Goal: Browse casually

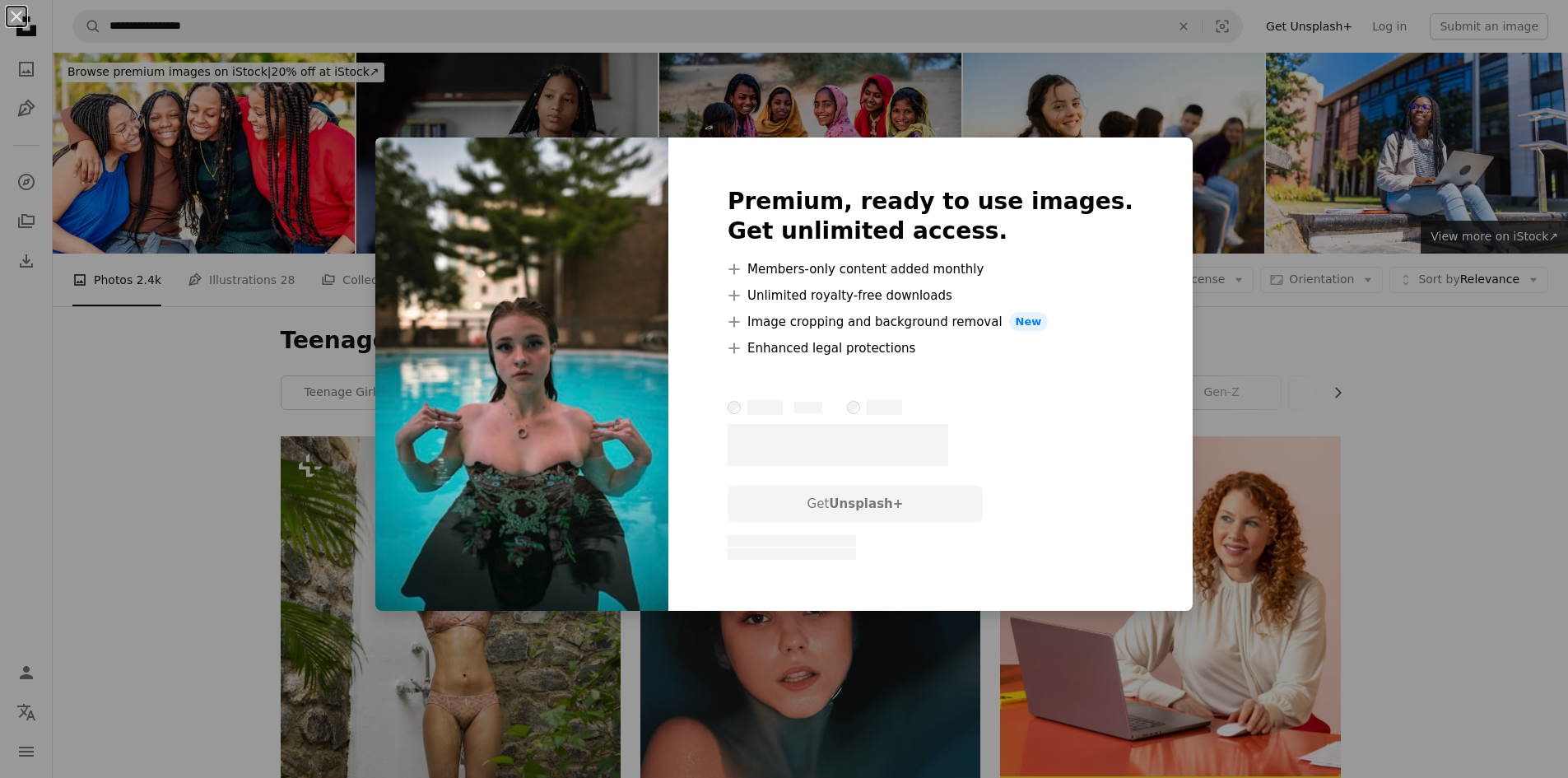
scroll to position [10293, 0]
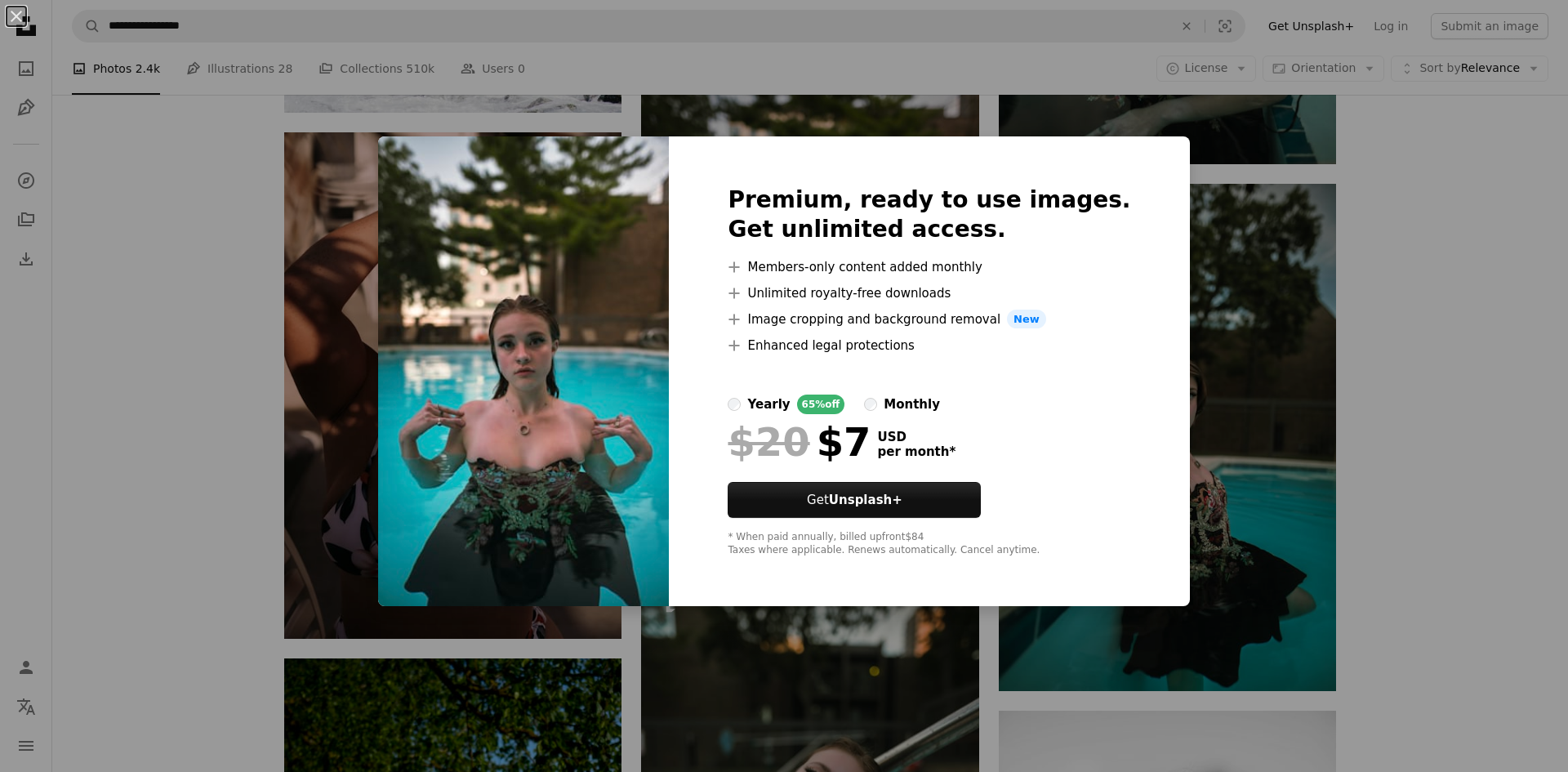
click at [1428, 595] on div "An X shape Premium, ready to use images. Get unlimited access. A plus sign Memb…" at bounding box center [784, 386] width 1568 height 772
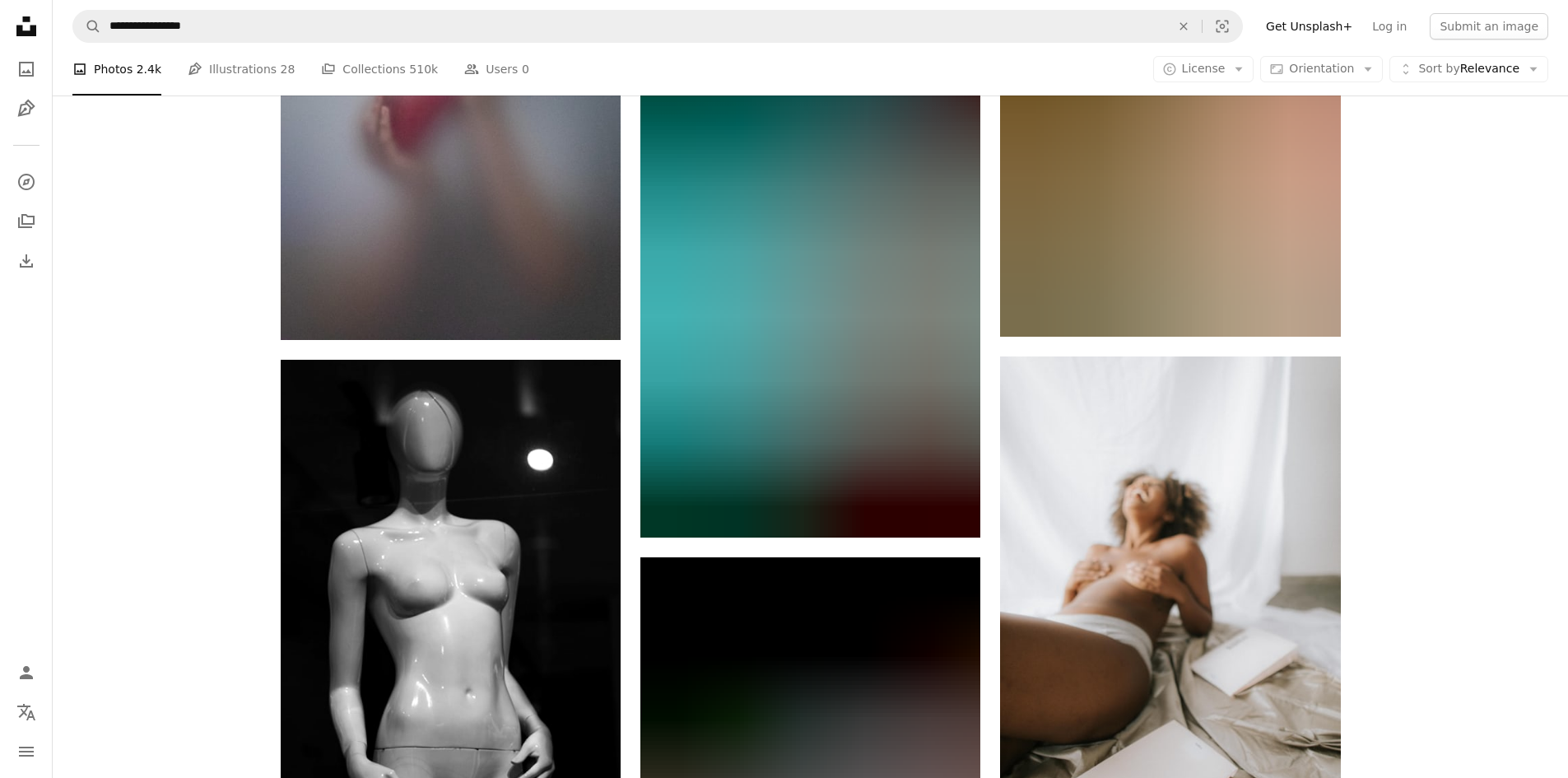
scroll to position [31613, 0]
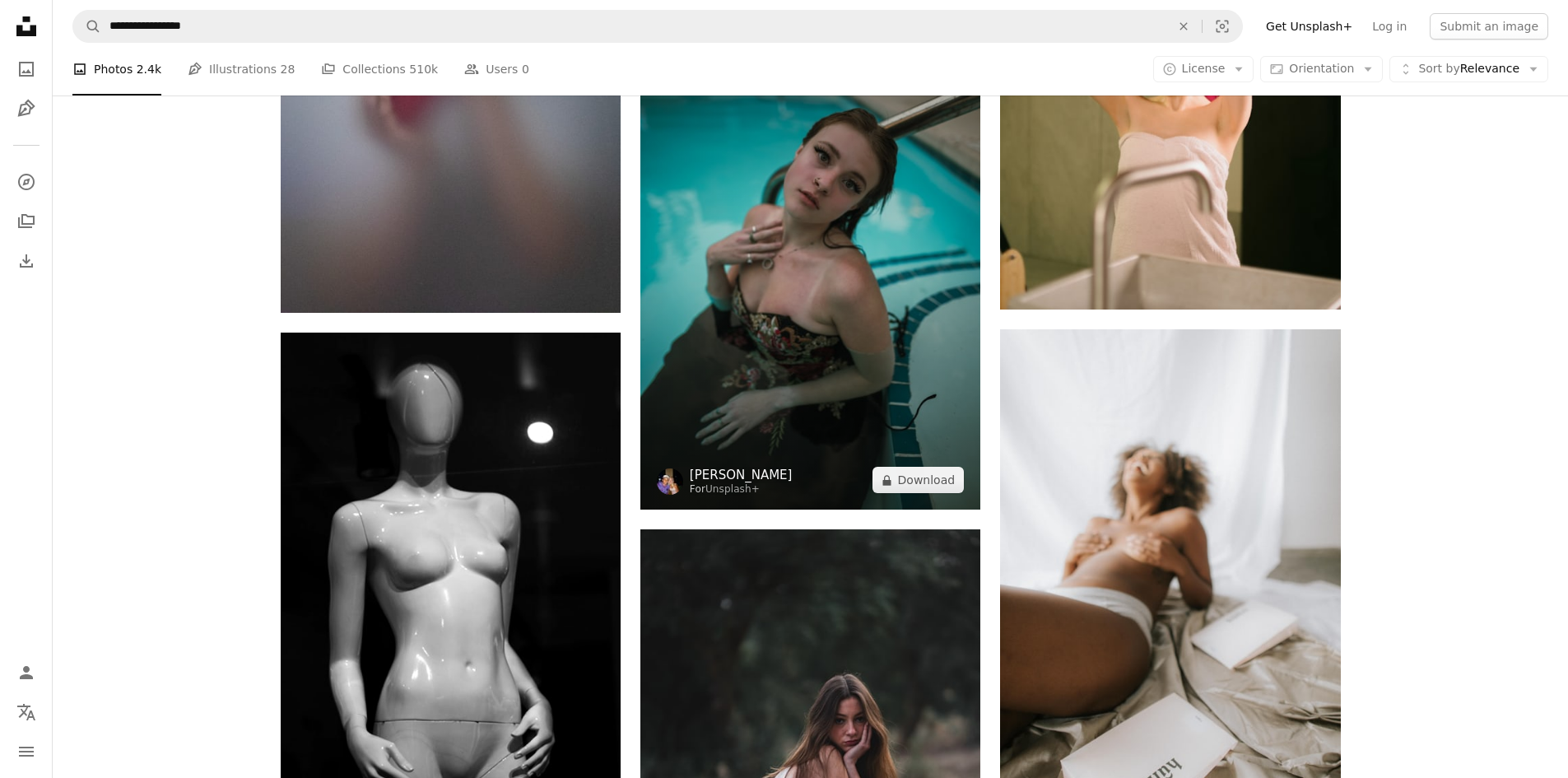
click at [769, 476] on link "[PERSON_NAME]" at bounding box center [741, 475] width 103 height 16
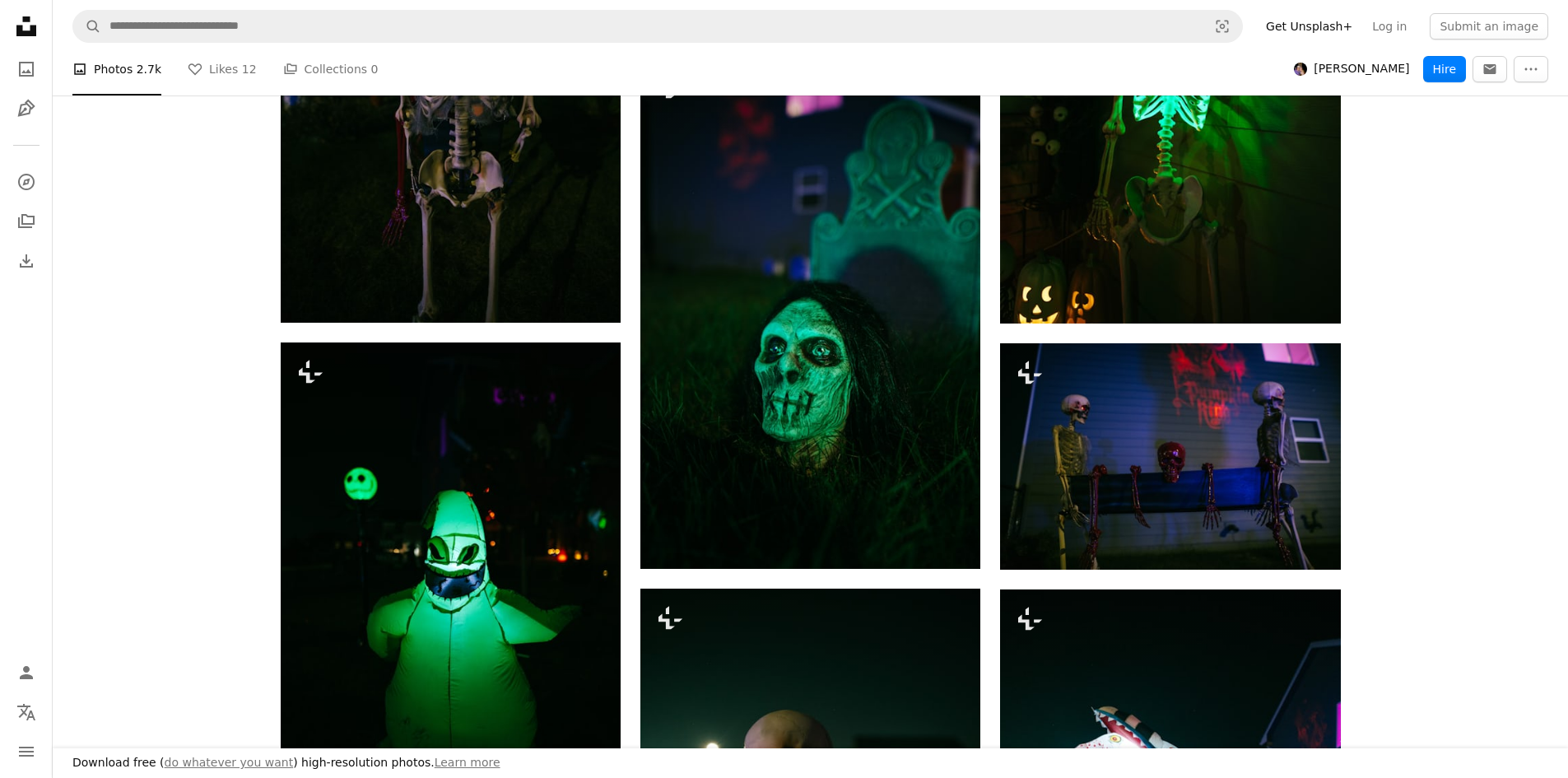
scroll to position [1811, 0]
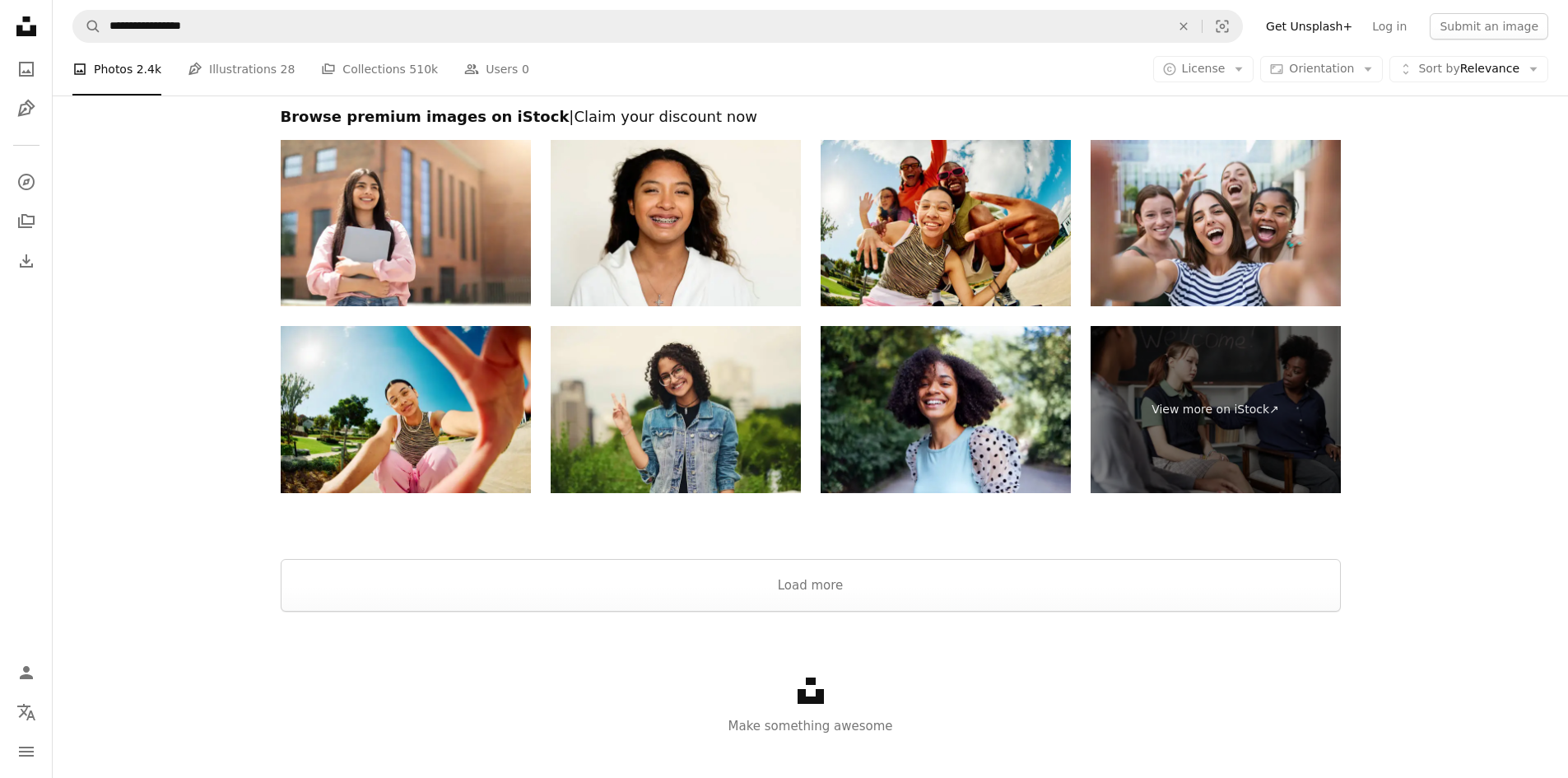
scroll to position [35954, 0]
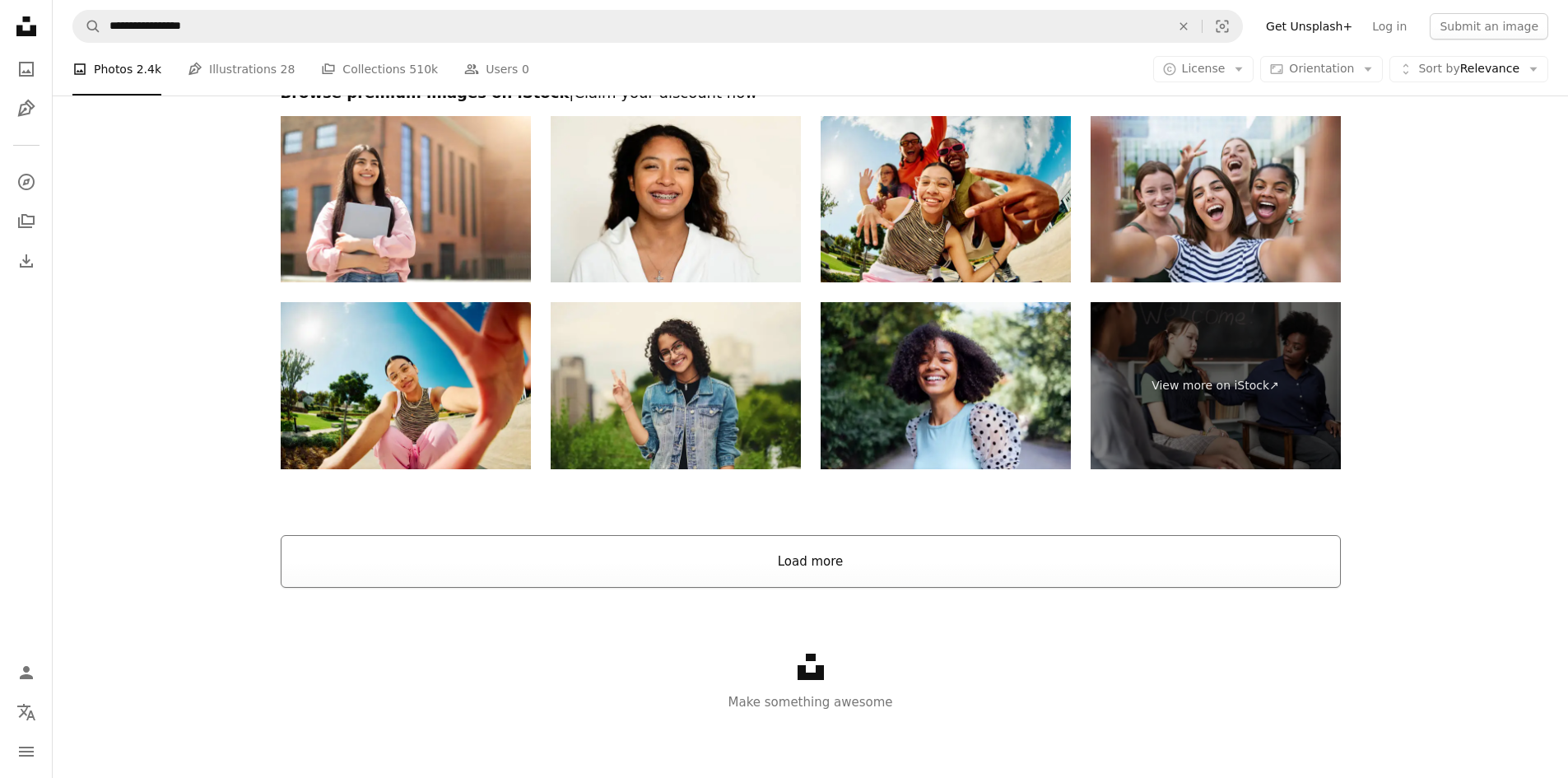
click at [858, 563] on button "Load more" at bounding box center [811, 561] width 1060 height 53
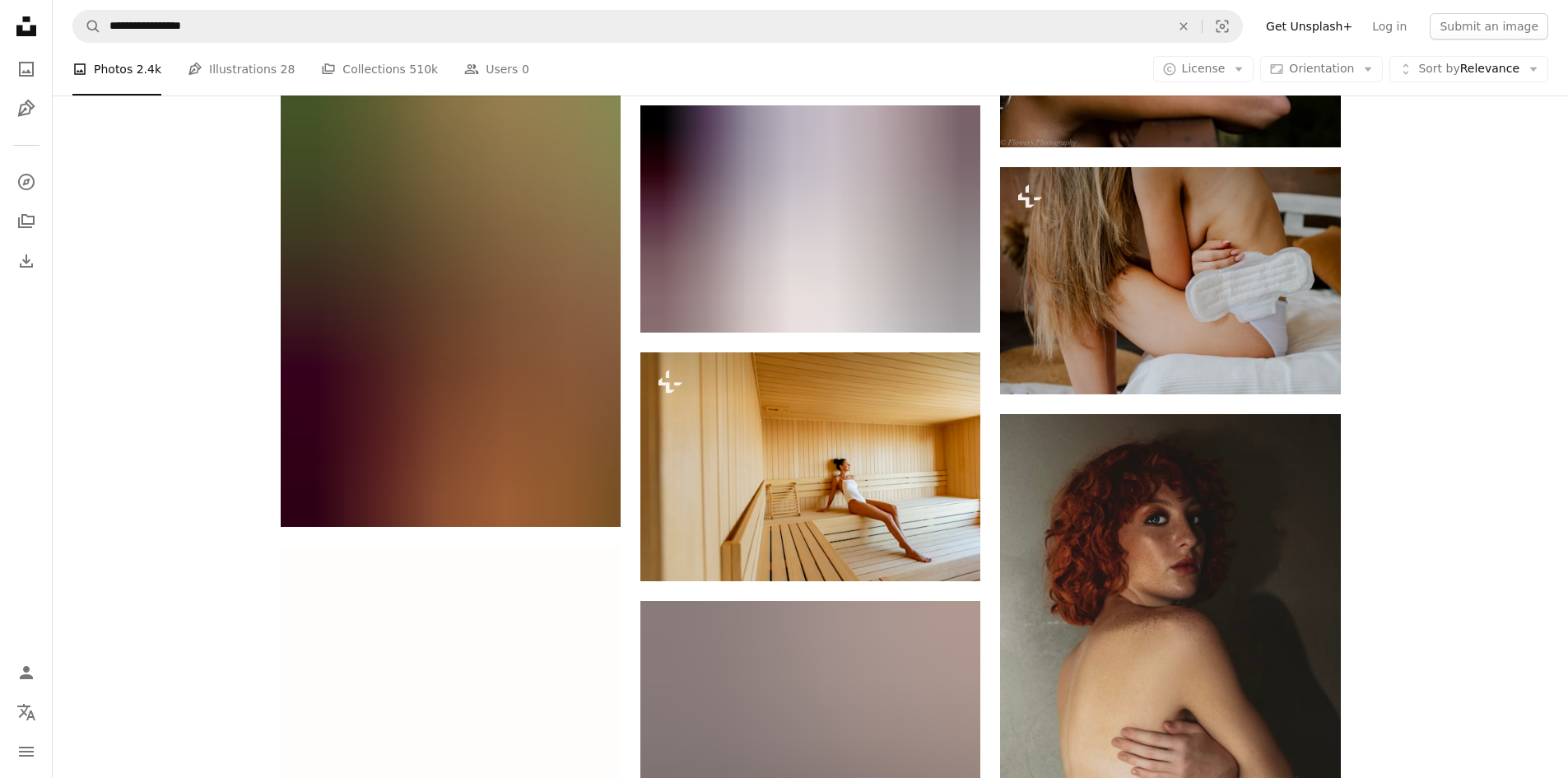
scroll to position [42869, 0]
